Goal: Task Accomplishment & Management: Complete application form

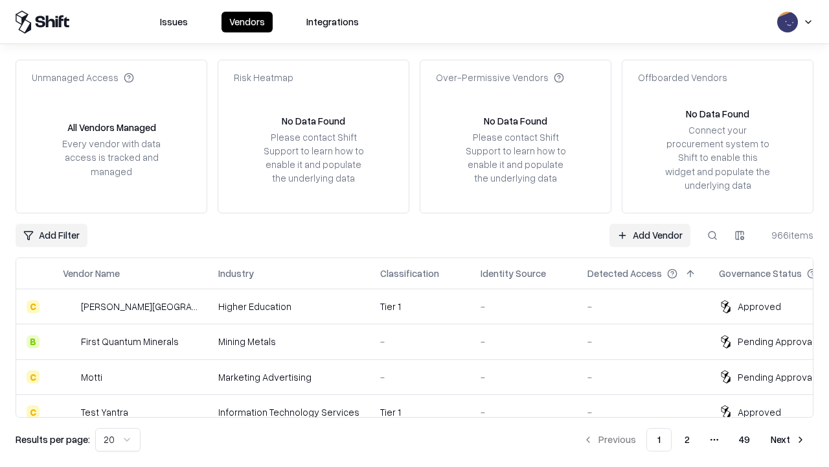
click at [650, 235] on link "Add Vendor" at bounding box center [650, 235] width 81 height 23
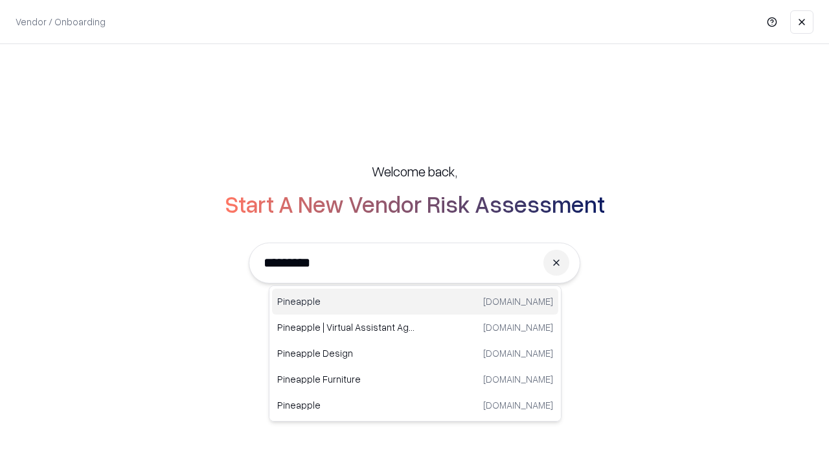
click at [415, 301] on div "Pineapple [DOMAIN_NAME]" at bounding box center [415, 301] width 286 height 26
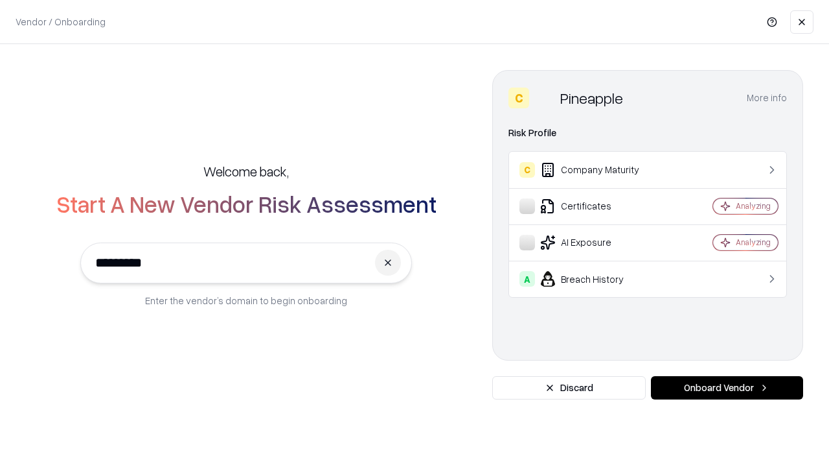
type input "*********"
click at [727, 387] on button "Onboard Vendor" at bounding box center [727, 387] width 152 height 23
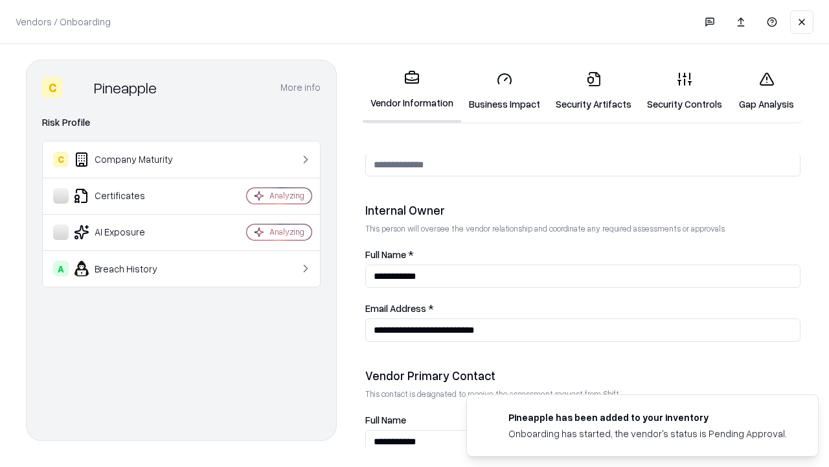
scroll to position [671, 0]
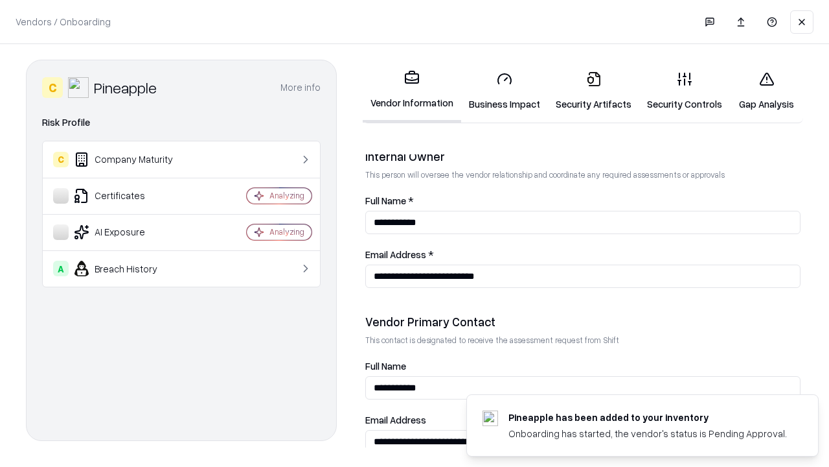
click at [594, 91] on link "Security Artifacts" at bounding box center [593, 91] width 91 height 60
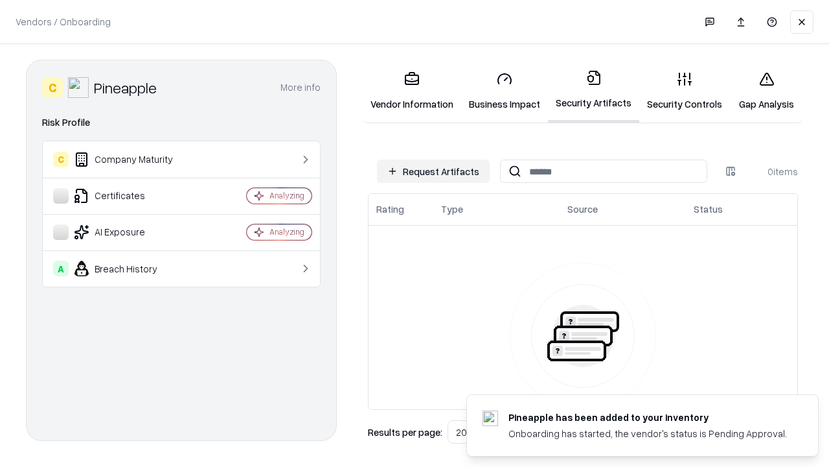
click at [434, 171] on button "Request Artifacts" at bounding box center [433, 170] width 113 height 23
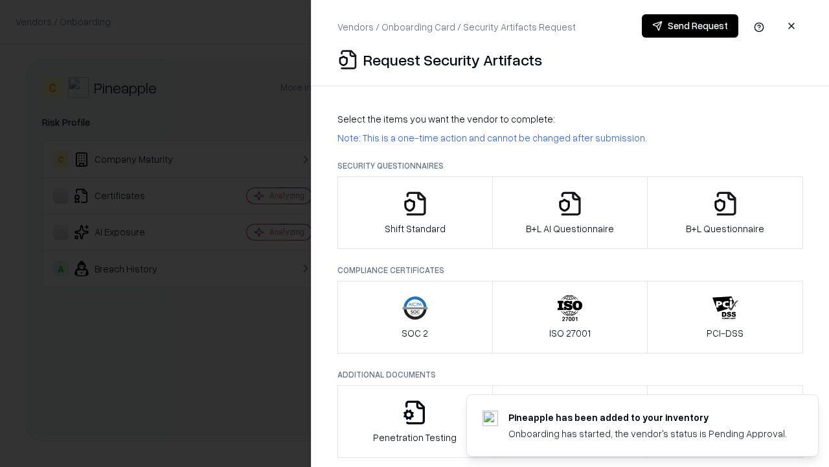
click at [725, 213] on icon "button" at bounding box center [726, 204] width 26 height 26
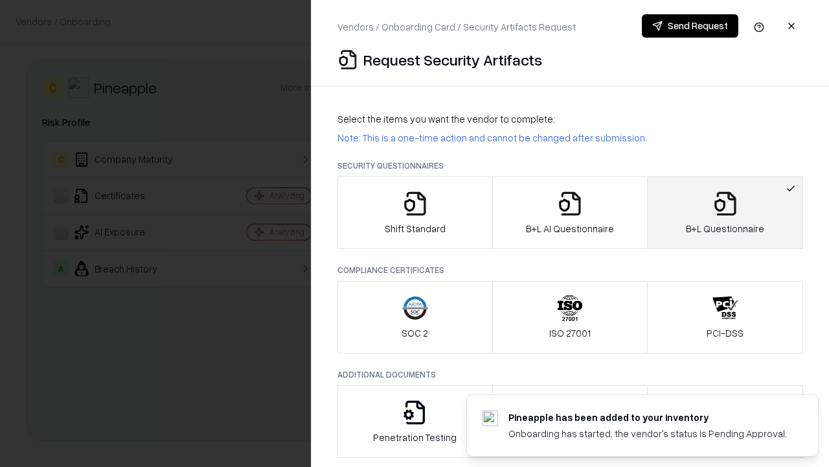
click at [570, 213] on icon "button" at bounding box center [570, 204] width 26 height 26
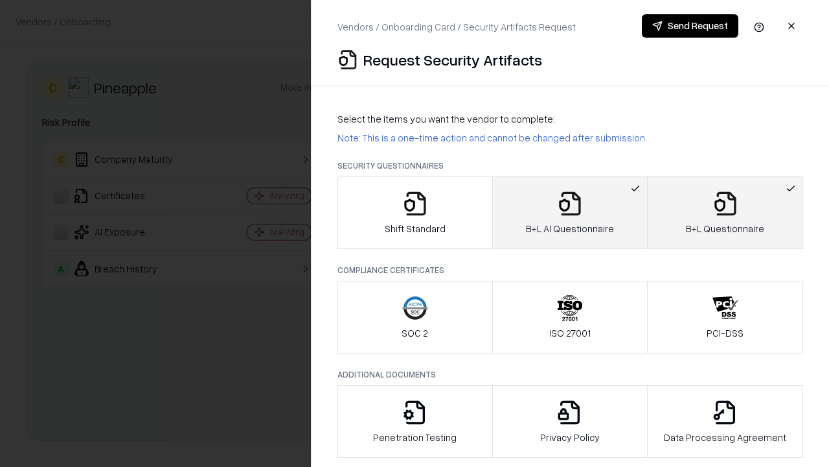
click at [690, 26] on button "Send Request" at bounding box center [690, 25] width 97 height 23
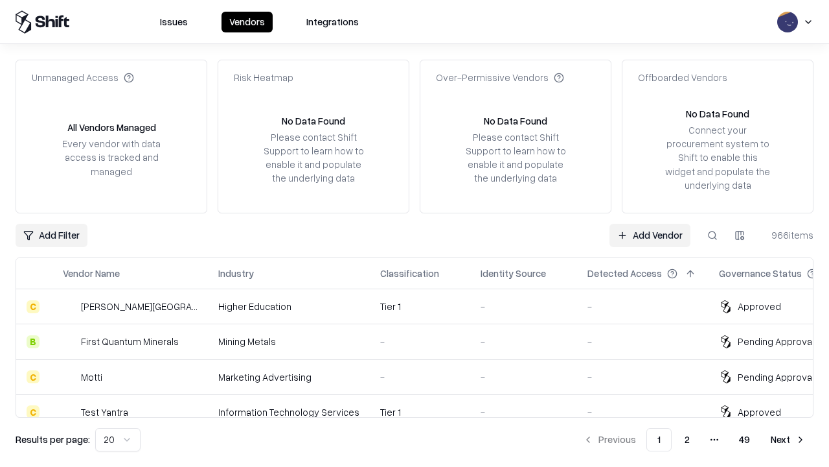
click at [713, 235] on button at bounding box center [712, 235] width 23 height 23
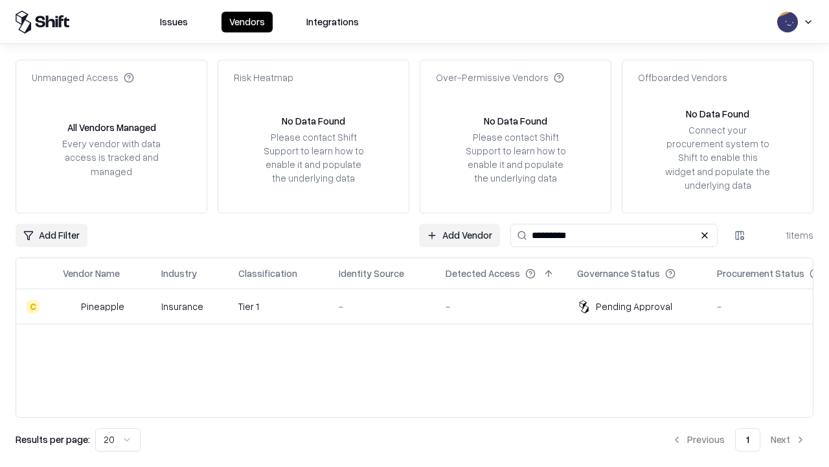
type input "*********"
click at [422, 306] on div "-" at bounding box center [382, 306] width 86 height 14
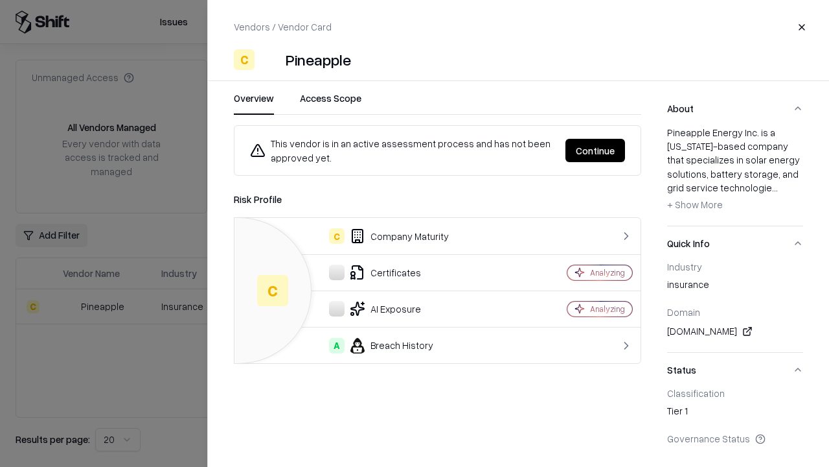
click at [595, 150] on button "Continue" at bounding box center [596, 150] width 60 height 23
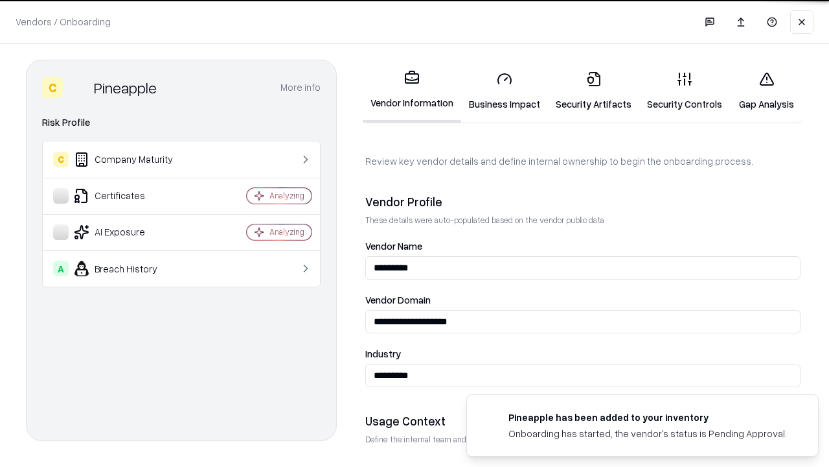
click at [594, 91] on link "Security Artifacts" at bounding box center [593, 91] width 91 height 60
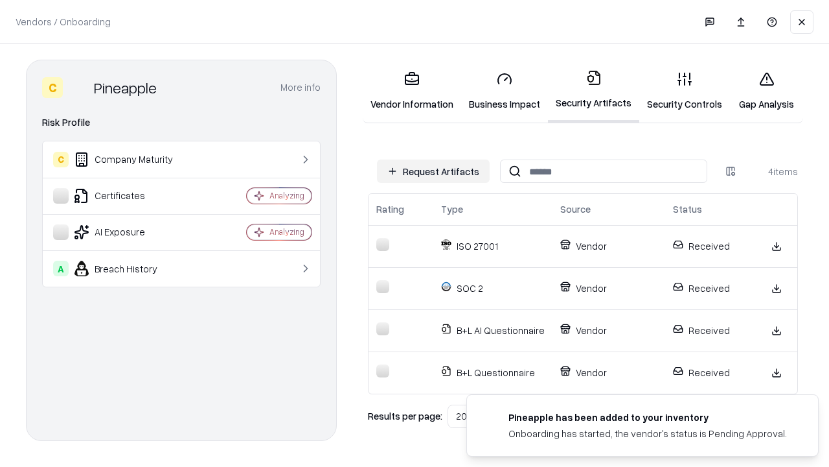
click at [767, 91] on link "Gap Analysis" at bounding box center [766, 91] width 73 height 60
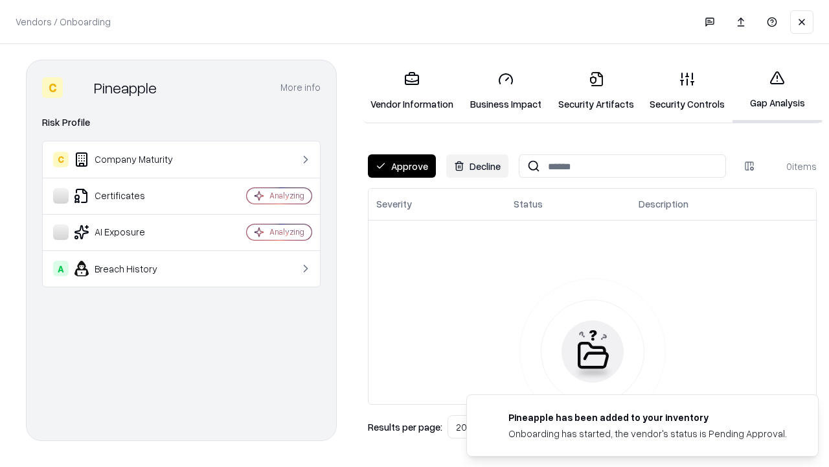
click at [402, 166] on button "Approve" at bounding box center [402, 165] width 68 height 23
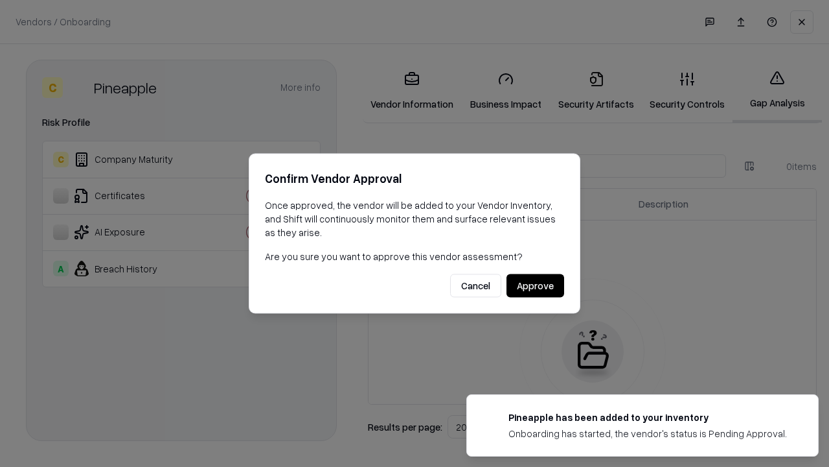
click at [535, 285] on button "Approve" at bounding box center [536, 285] width 58 height 23
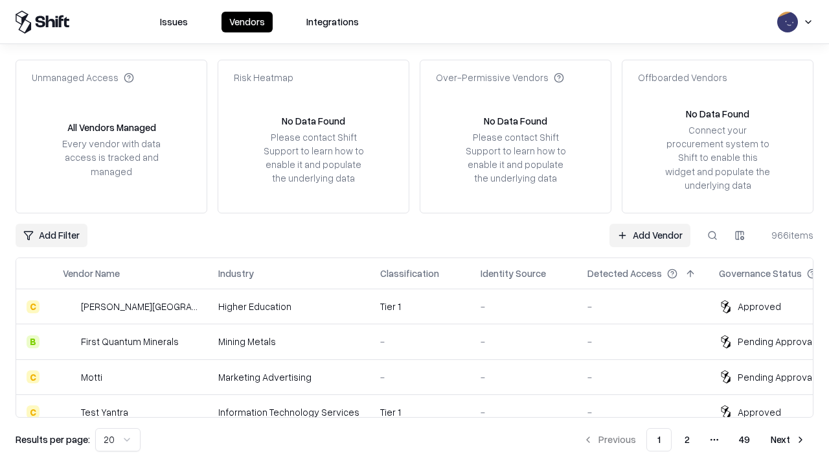
type input "*********"
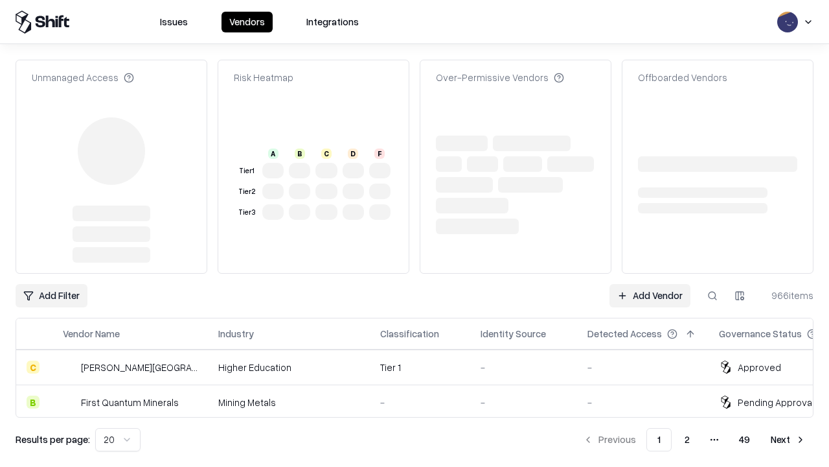
click at [650, 284] on link "Add Vendor" at bounding box center [650, 295] width 81 height 23
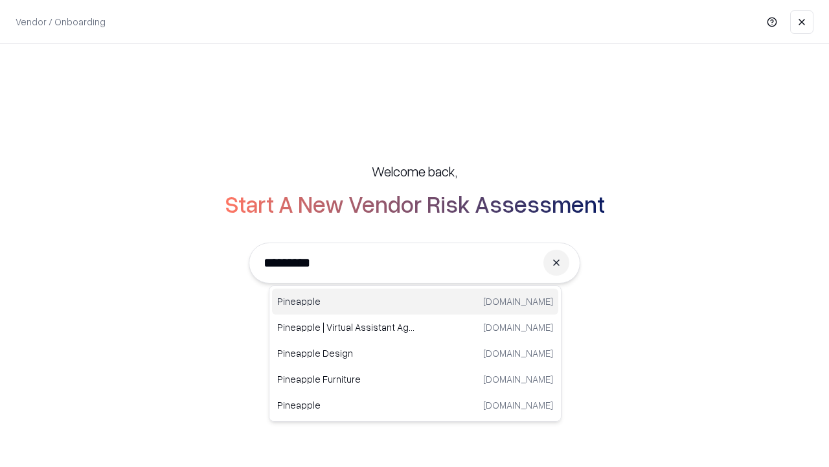
click at [415, 301] on div "Pineapple pineappleenergy.com" at bounding box center [415, 301] width 286 height 26
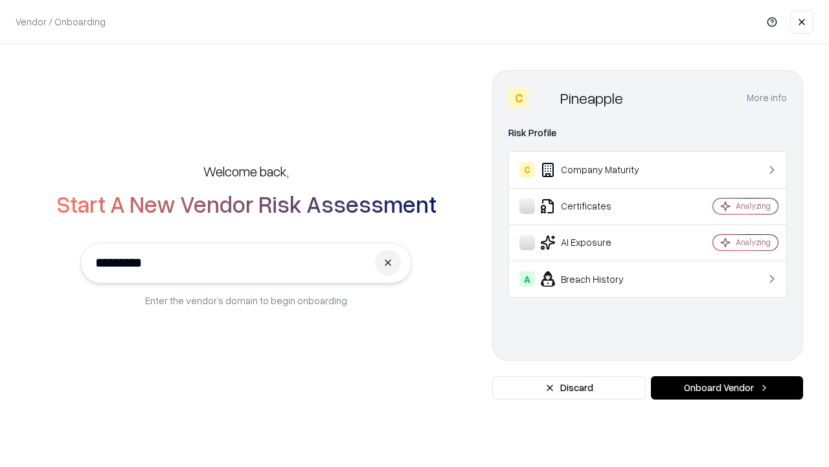
type input "*********"
click at [727, 387] on button "Onboard Vendor" at bounding box center [727, 387] width 152 height 23
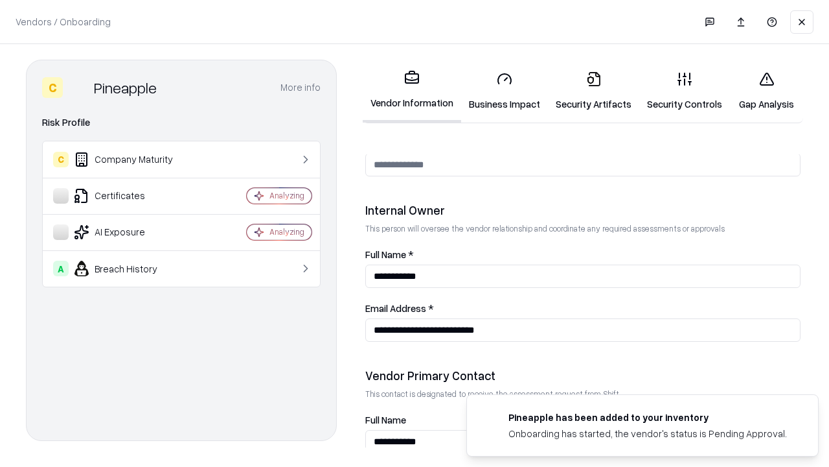
scroll to position [671, 0]
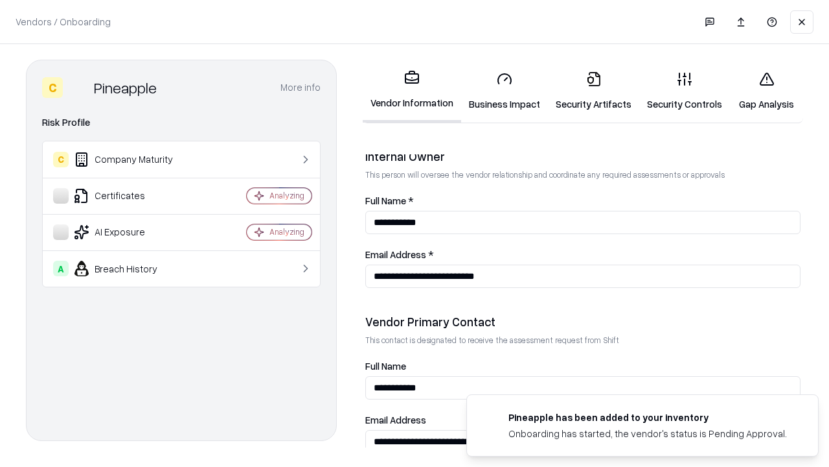
click at [767, 91] on link "Gap Analysis" at bounding box center [766, 91] width 73 height 60
